Goal: Task Accomplishment & Management: Manage account settings

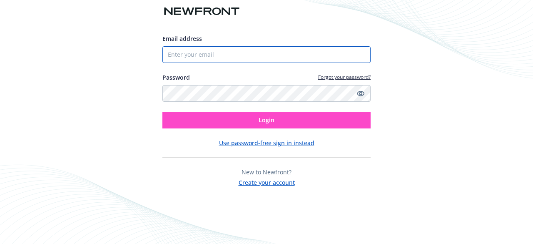
type input "[EMAIL_ADDRESS][DOMAIN_NAME]"
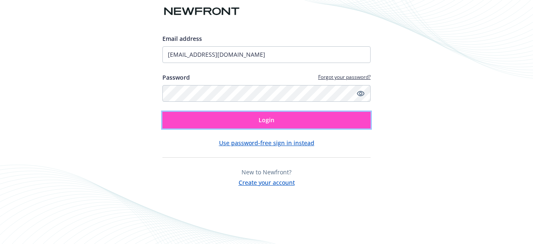
click at [283, 119] on button "Login" at bounding box center [266, 120] width 208 height 17
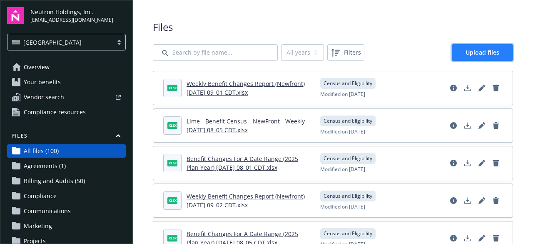
click at [499, 46] on link "Upload files" at bounding box center [482, 52] width 61 height 17
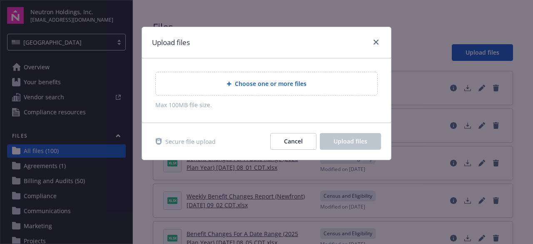
click at [261, 83] on span "Choose one or more files" at bounding box center [271, 83] width 72 height 9
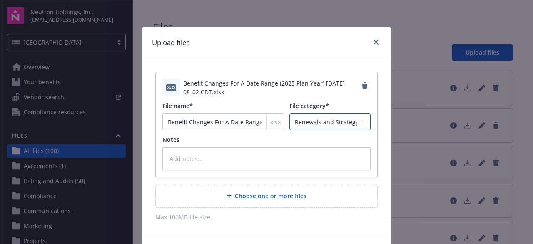
click at [327, 128] on select "Agreements Billing and Audits Census and Eligibility Communications Compliance …" at bounding box center [330, 121] width 81 height 17
select select "Census"
click at [290, 113] on select "Agreements Billing and Audits Census and Eligibility Communications Compliance …" at bounding box center [330, 121] width 81 height 17
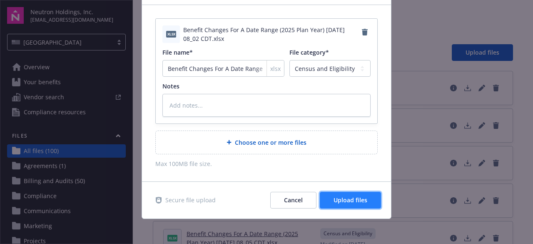
click at [328, 195] on button "Upload files" at bounding box center [350, 200] width 61 height 17
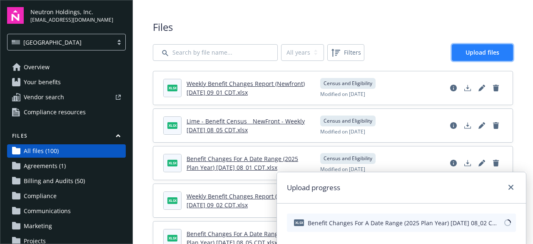
click at [478, 55] on span "Upload files" at bounding box center [483, 52] width 34 height 8
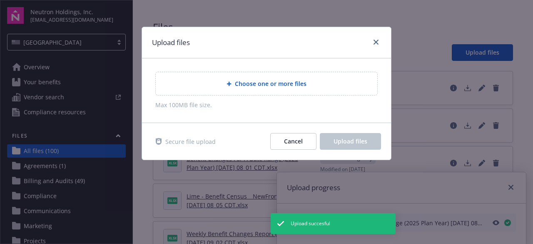
click at [259, 82] on span "Choose one or more files" at bounding box center [271, 83] width 72 height 9
type textarea "x"
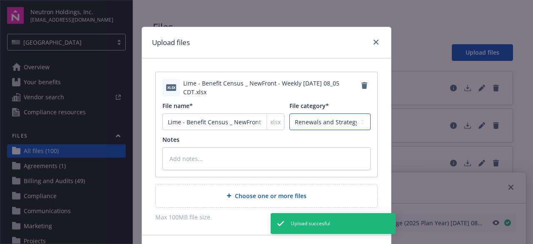
click at [342, 120] on select "Agreements Billing and Audits Census and Eligibility Communications Compliance …" at bounding box center [330, 121] width 81 height 17
select select "Census"
click at [290, 113] on select "Agreements Billing and Audits Census and Eligibility Communications Compliance …" at bounding box center [330, 121] width 81 height 17
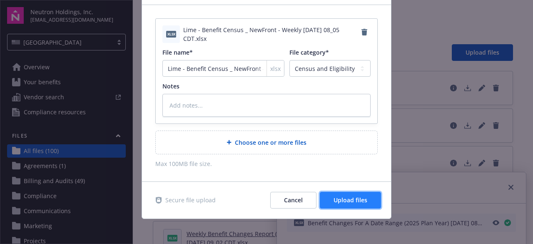
click at [345, 194] on button "Upload files" at bounding box center [350, 200] width 61 height 17
type textarea "x"
